Goal: Complete application form

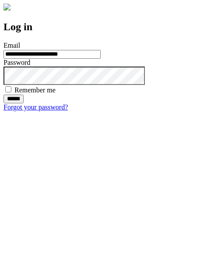
type input "**********"
click at [24, 103] on input "******" at bounding box center [13, 98] width 20 height 9
type input "**********"
click at [24, 103] on input "******" at bounding box center [13, 98] width 20 height 9
